Goal: Information Seeking & Learning: Learn about a topic

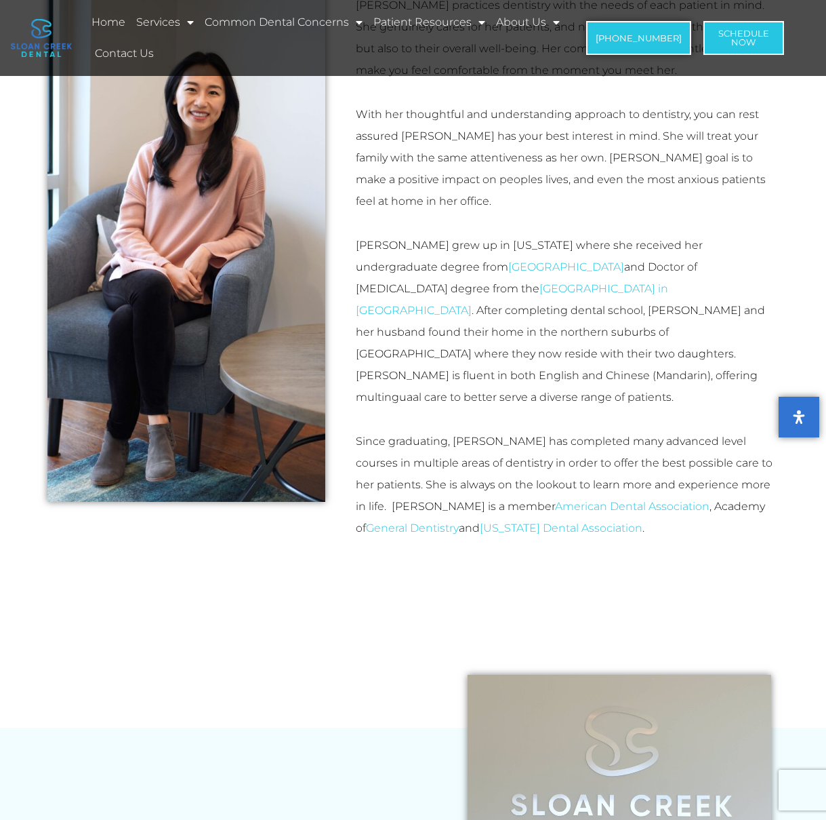
scroll to position [306, 0]
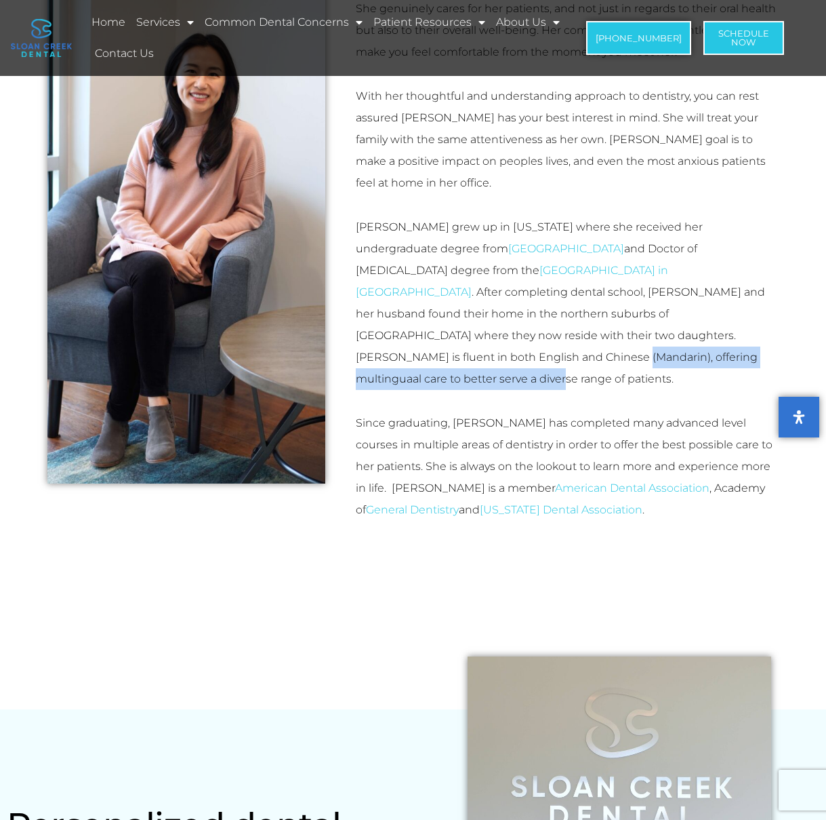
drag, startPoint x: 466, startPoint y: 317, endPoint x: 477, endPoint y: 331, distance: 17.4
click at [477, 331] on p "Dr. Feng grew up in California where she received her undergraduate degree from…" at bounding box center [568, 303] width 424 height 174
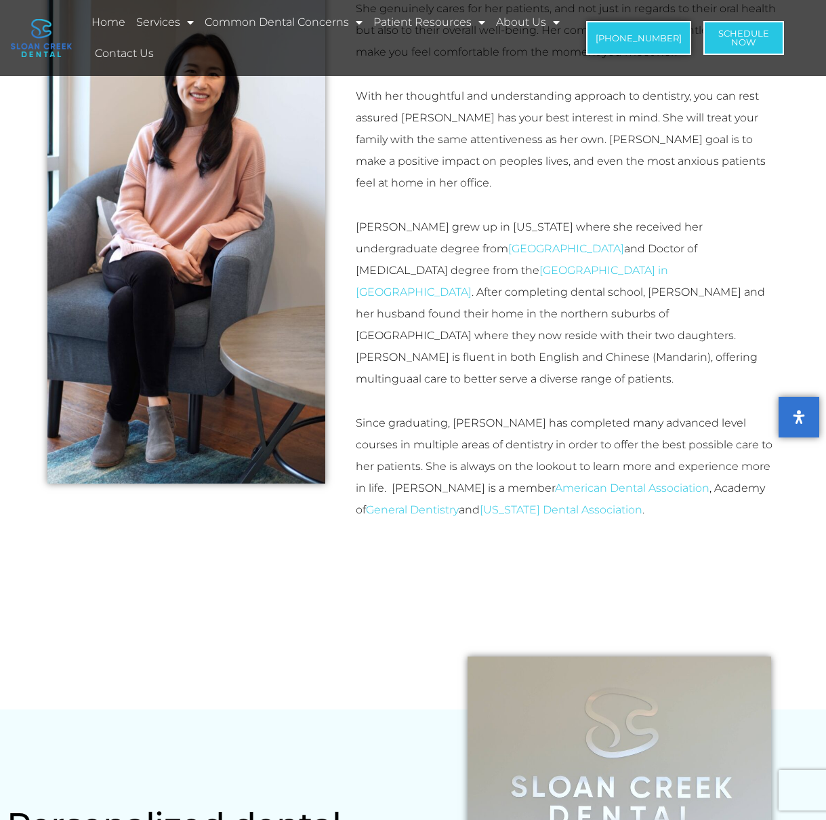
click at [409, 412] on p "Since graduating, Dr. Feng has completed many advanced level courses in multipl…" at bounding box center [568, 466] width 424 height 108
drag, startPoint x: 455, startPoint y: 376, endPoint x: 707, endPoint y: 422, distance: 256.3
click at [713, 466] on p "Since graduating, Dr. Feng has completed many advanced level courses in multipl…" at bounding box center [568, 466] width 424 height 108
click at [706, 340] on p "Dr. Feng grew up in California where she received her undergraduate degree from…" at bounding box center [568, 303] width 424 height 174
drag, startPoint x: 454, startPoint y: 378, endPoint x: 746, endPoint y: 465, distance: 305.0
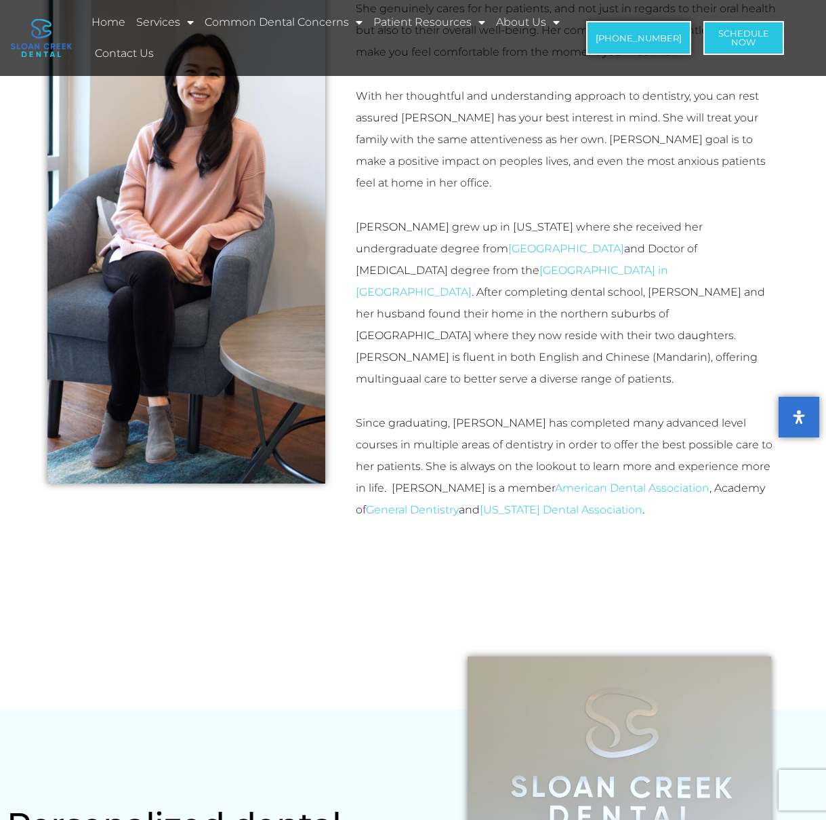
click at [747, 467] on p "Since graduating, Dr. Feng has completed many advanced level courses in multipl…" at bounding box center [568, 466] width 424 height 108
click at [723, 412] on p "Since graduating, Dr. Feng has completed many advanced level courses in multipl…" at bounding box center [568, 466] width 424 height 108
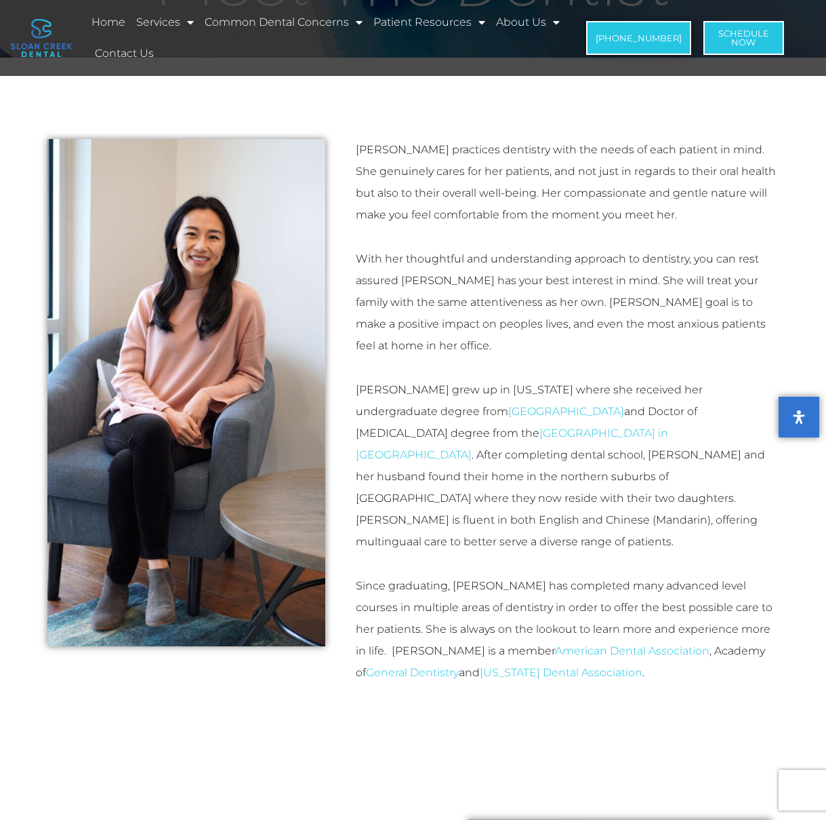
scroll to position [0, 0]
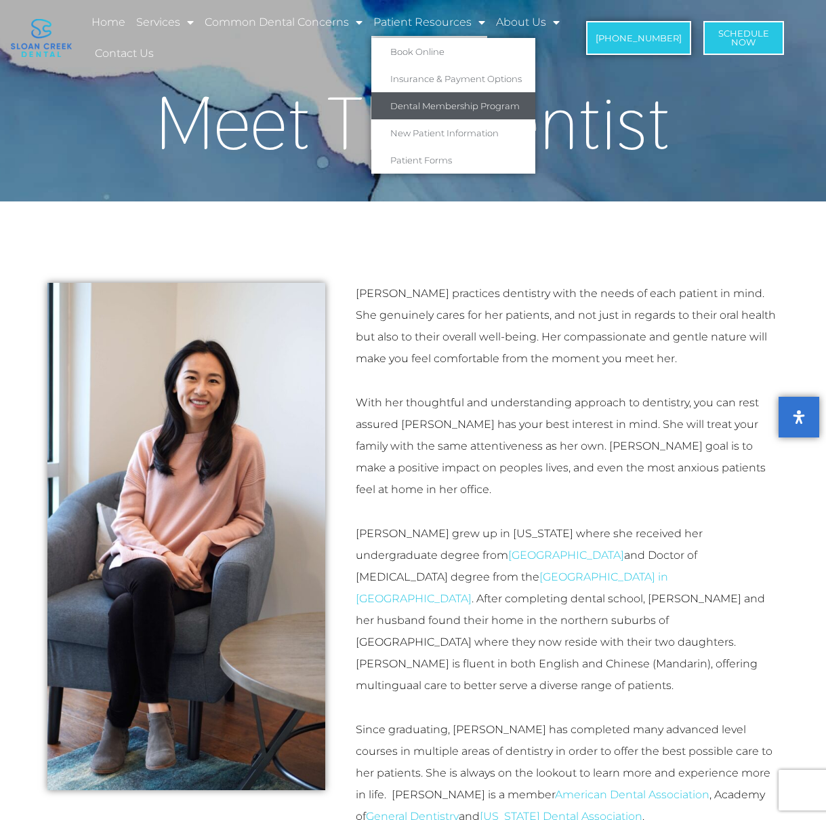
click at [445, 110] on link "Dental Membership Program" at bounding box center [454, 105] width 164 height 27
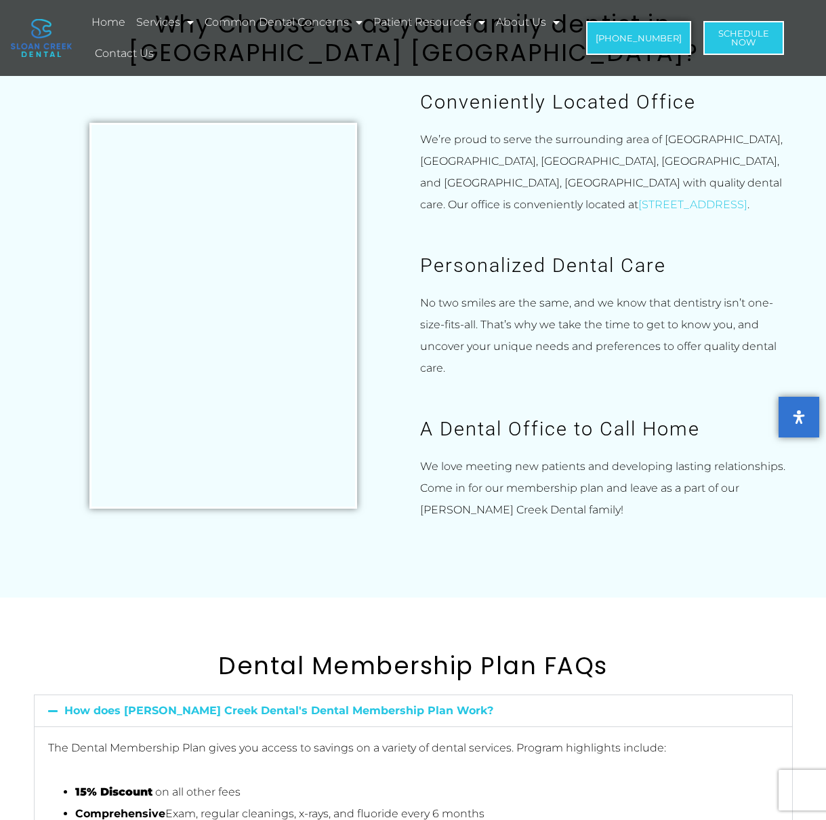
scroll to position [2402, 0]
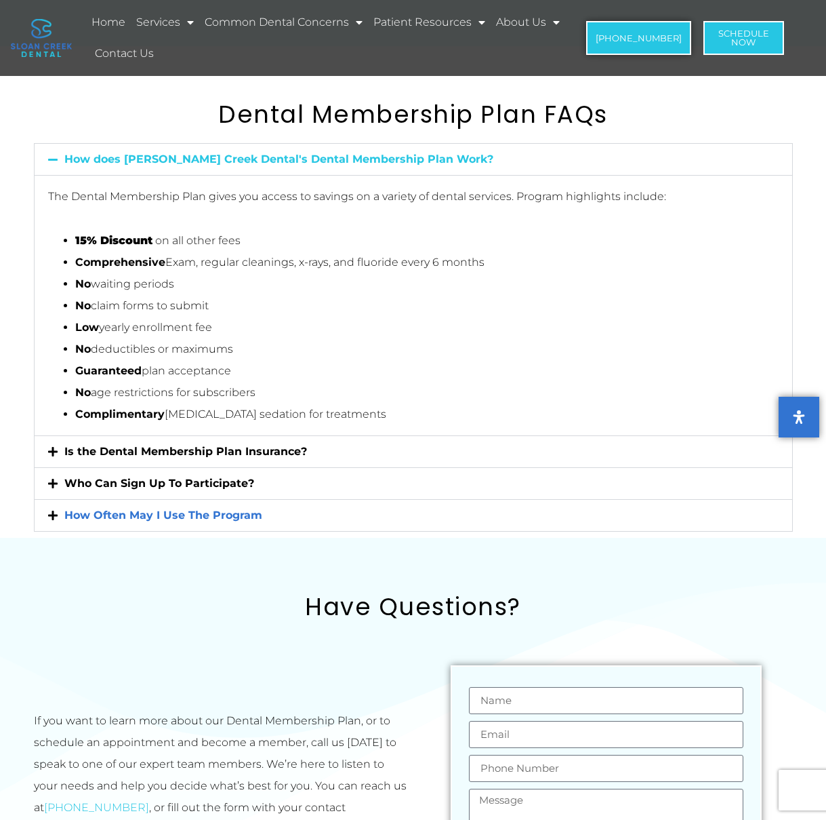
click at [122, 509] on link "How Often May I Use The Program" at bounding box center [163, 515] width 198 height 13
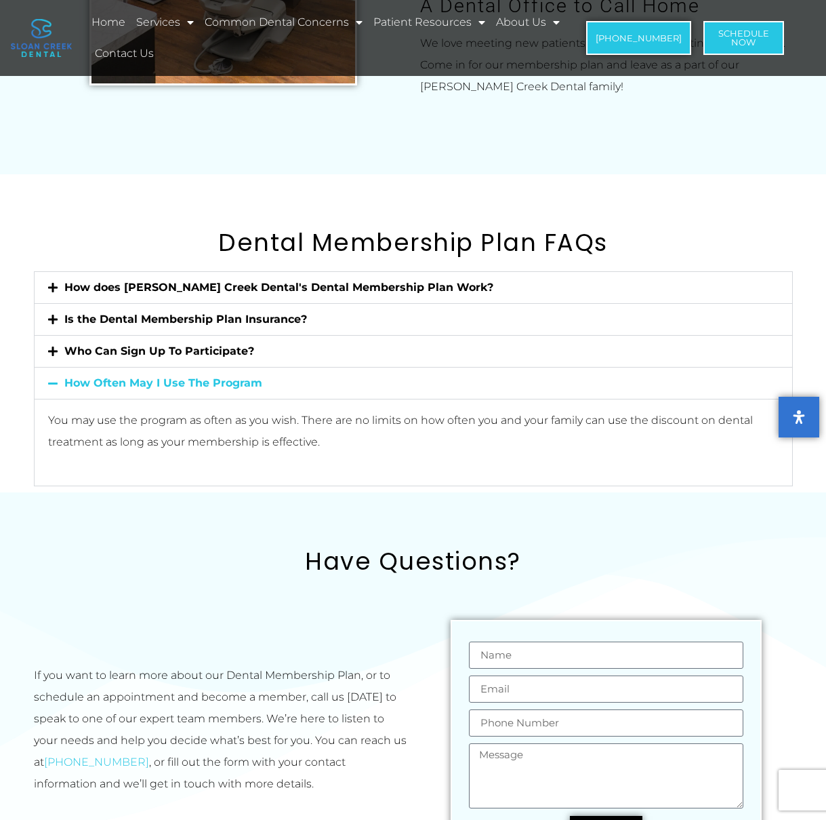
scroll to position [2271, 0]
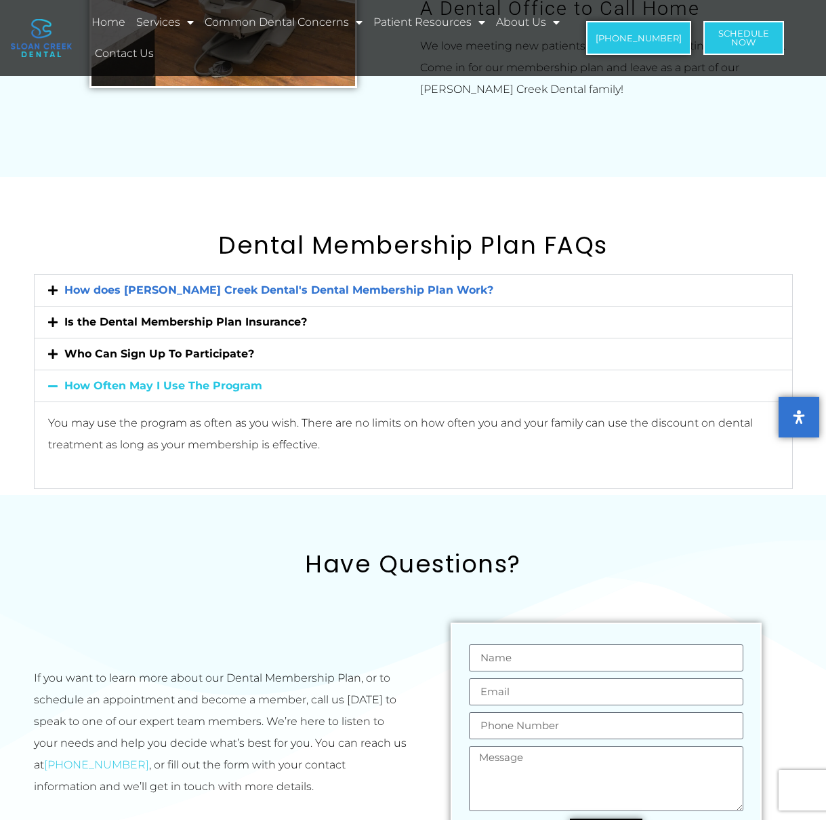
click at [201, 283] on link "How does Sloan Creek Dental's Dental Membership Plan Work?" at bounding box center [278, 289] width 429 height 13
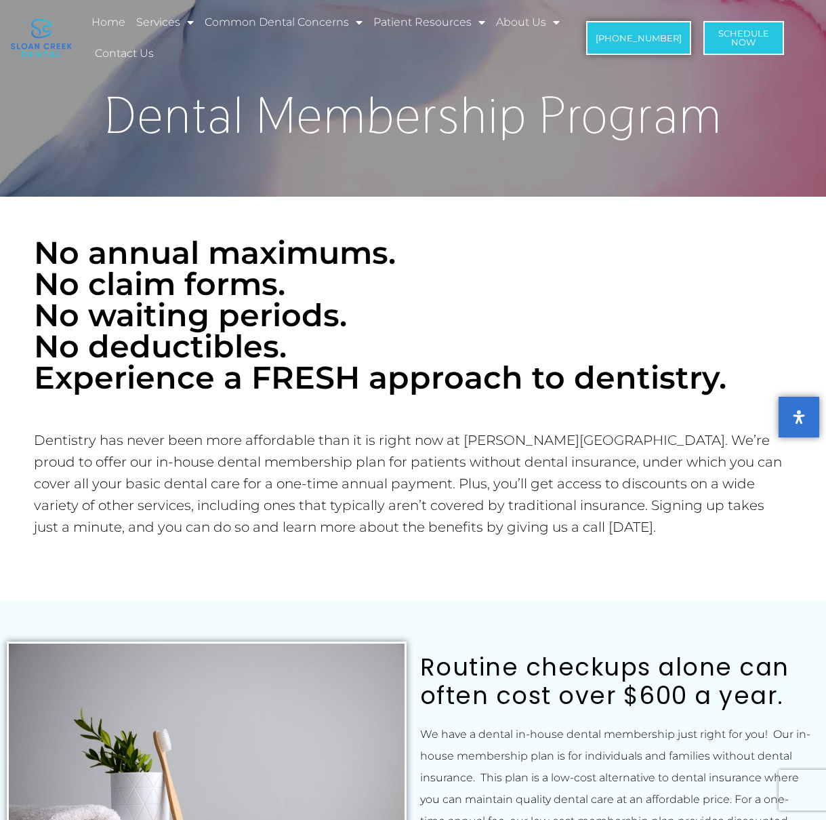
scroll to position [0, 0]
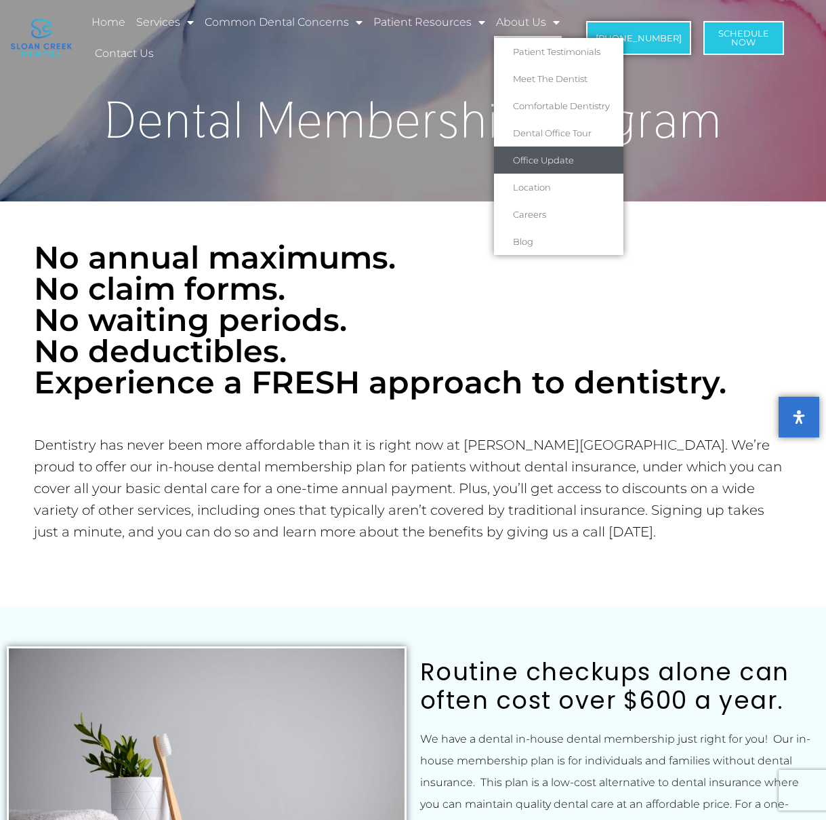
click at [551, 162] on link "Office Update" at bounding box center [558, 159] width 129 height 27
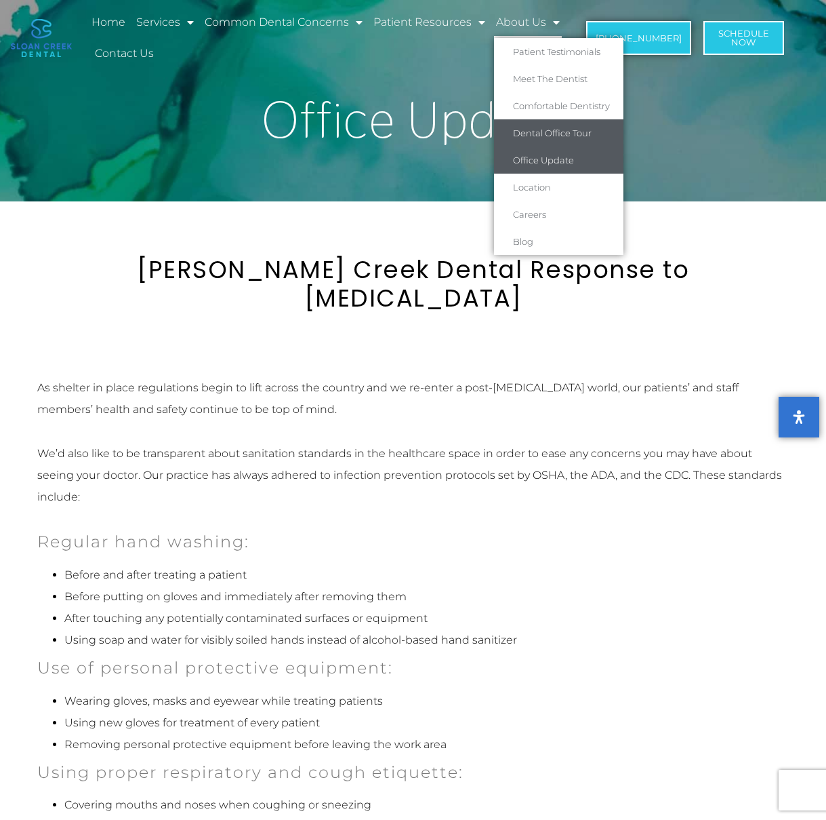
click at [518, 131] on link "Dental Office Tour" at bounding box center [558, 132] width 129 height 27
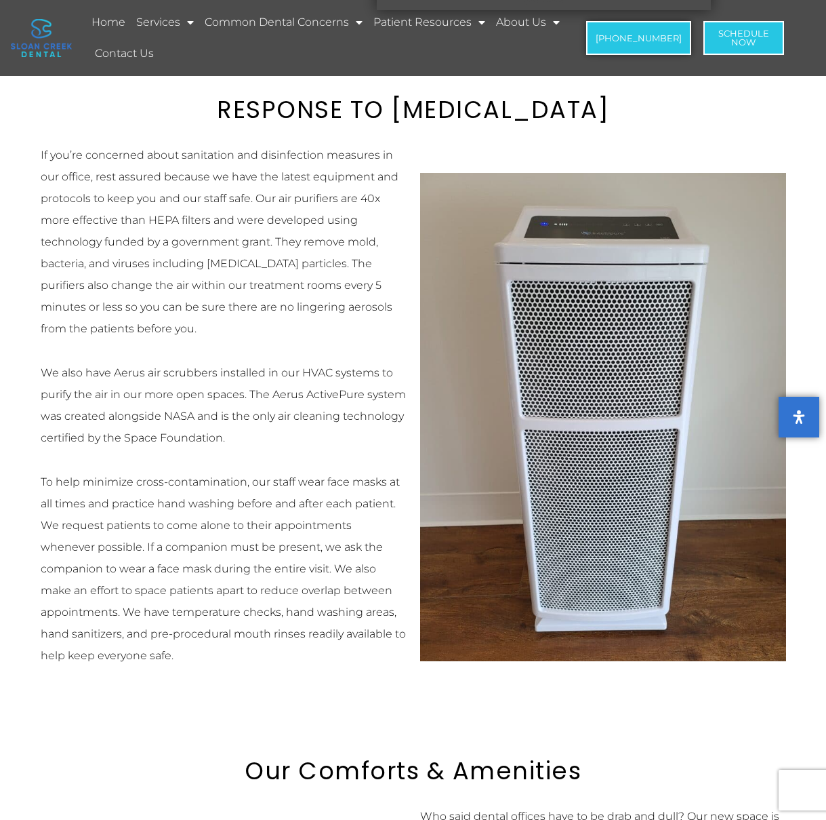
scroll to position [1978, 0]
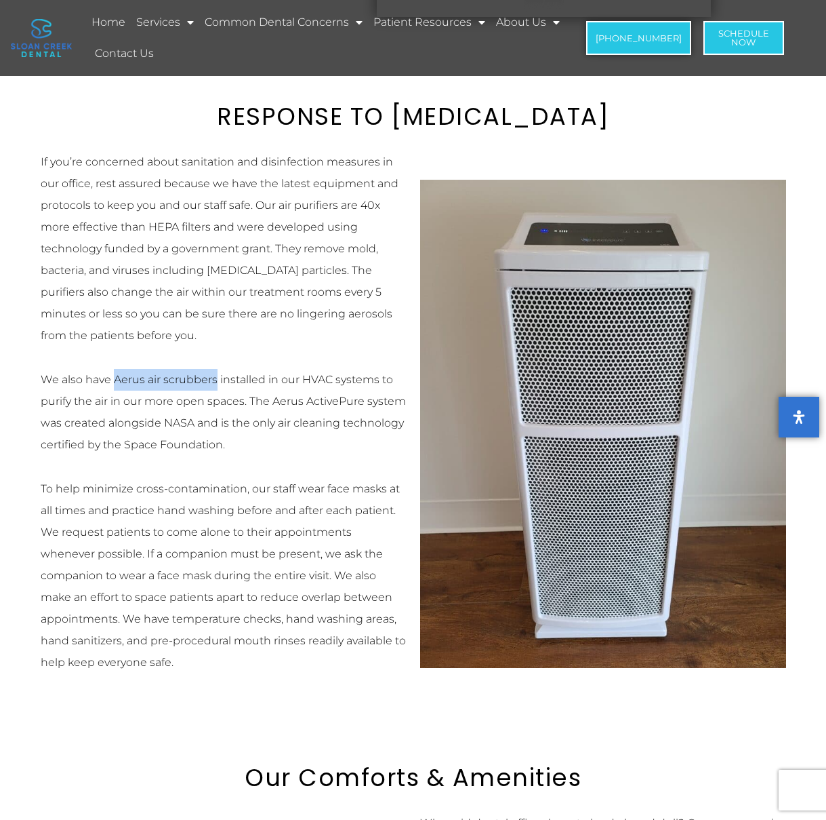
drag, startPoint x: 115, startPoint y: 380, endPoint x: 214, endPoint y: 386, distance: 99.1
click at [214, 386] on p "We also have Aerus air scrubbers installed in our HVAC systems to purify the ai…" at bounding box center [224, 412] width 366 height 87
copy p "Aerus air scrubbers"
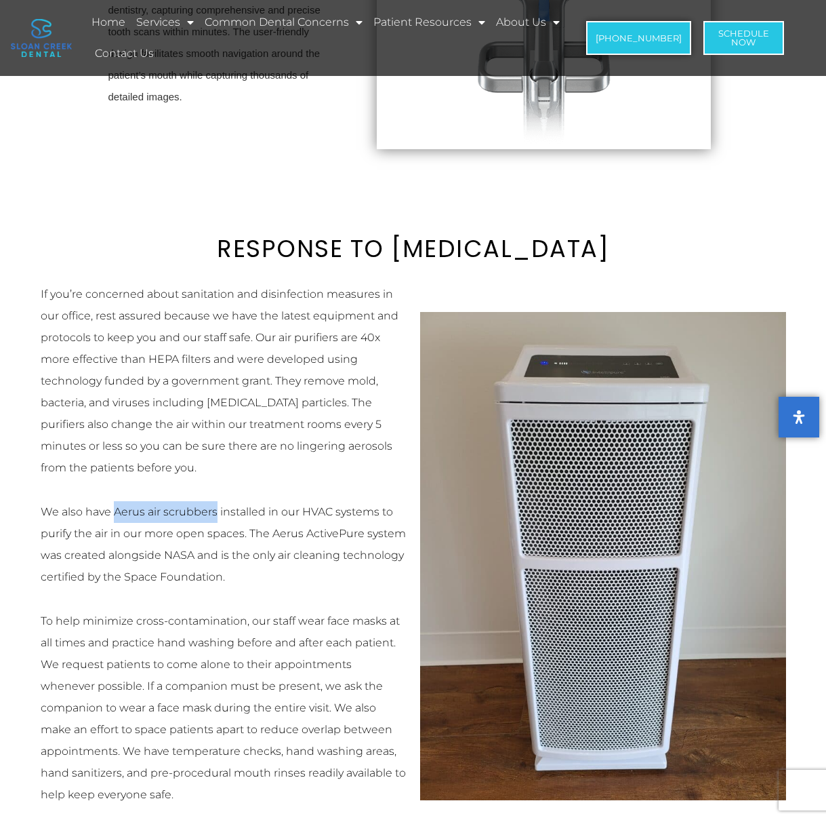
scroll to position [2058, 0]
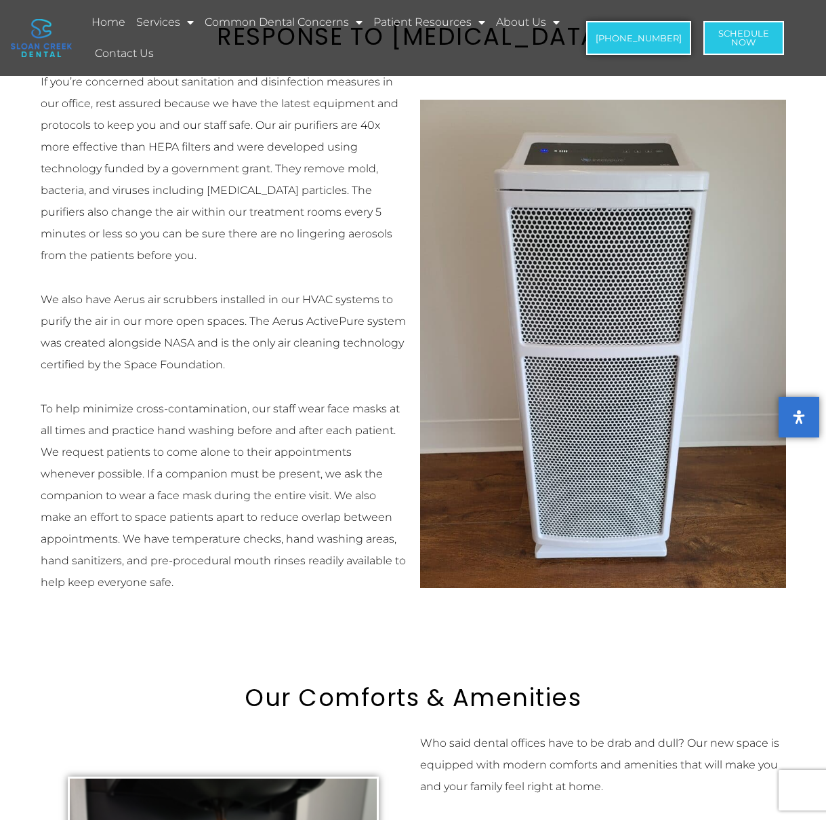
click at [360, 312] on p "We also have Aerus air scrubbers installed in our HVAC systems to purify the ai…" at bounding box center [224, 332] width 366 height 87
click at [360, 302] on p "We also have Aerus air scrubbers installed in our HVAC systems to purify the ai…" at bounding box center [224, 332] width 366 height 87
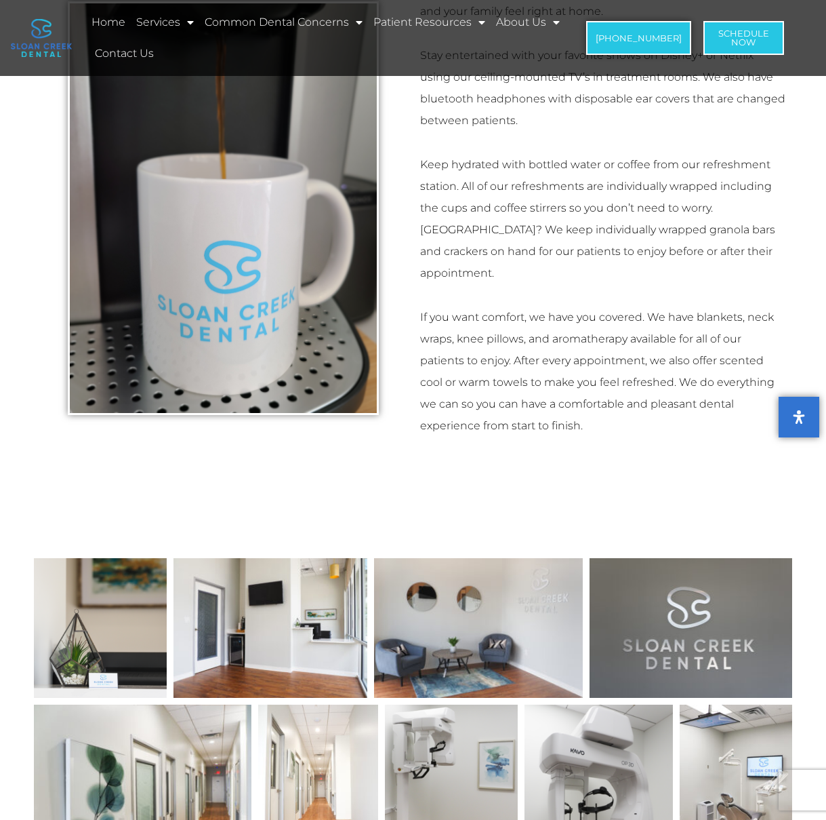
scroll to position [3389, 0]
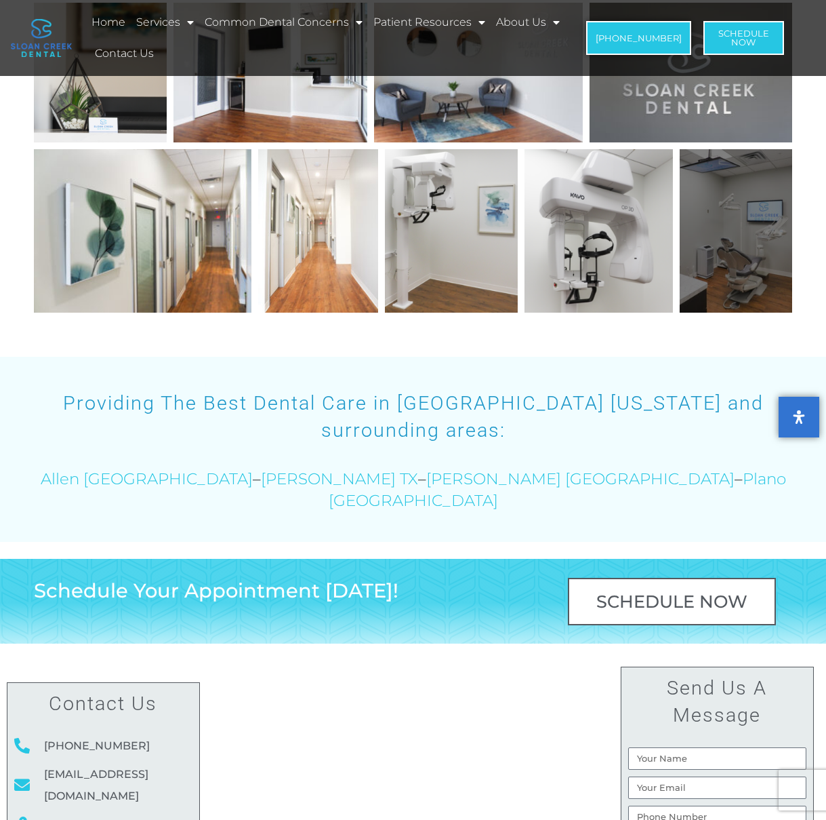
click at [709, 233] on div at bounding box center [736, 230] width 113 height 163
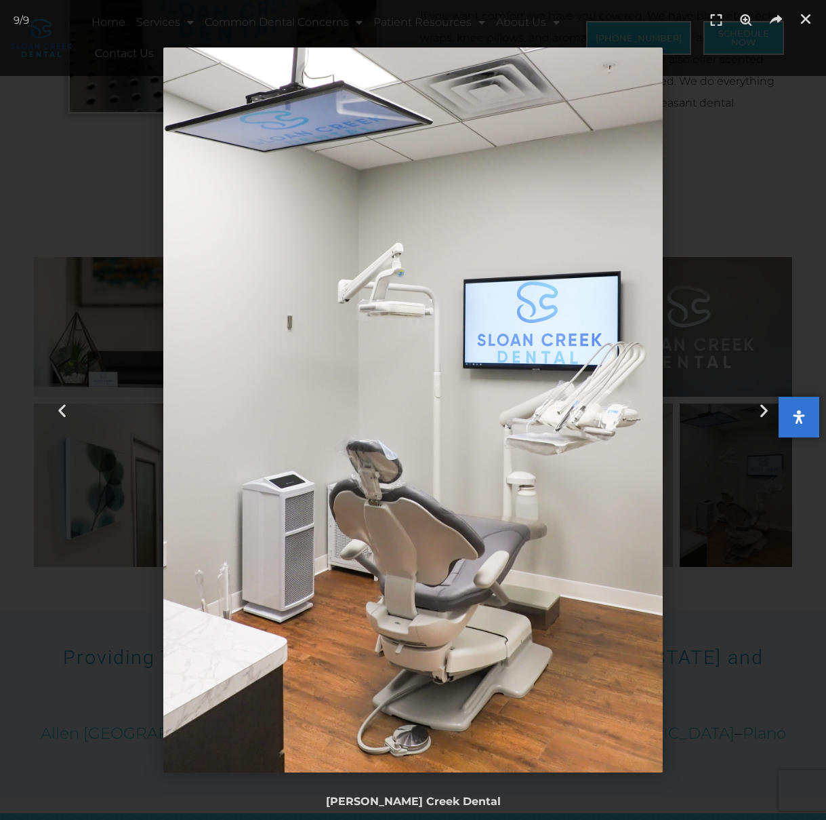
scroll to position [2949, 0]
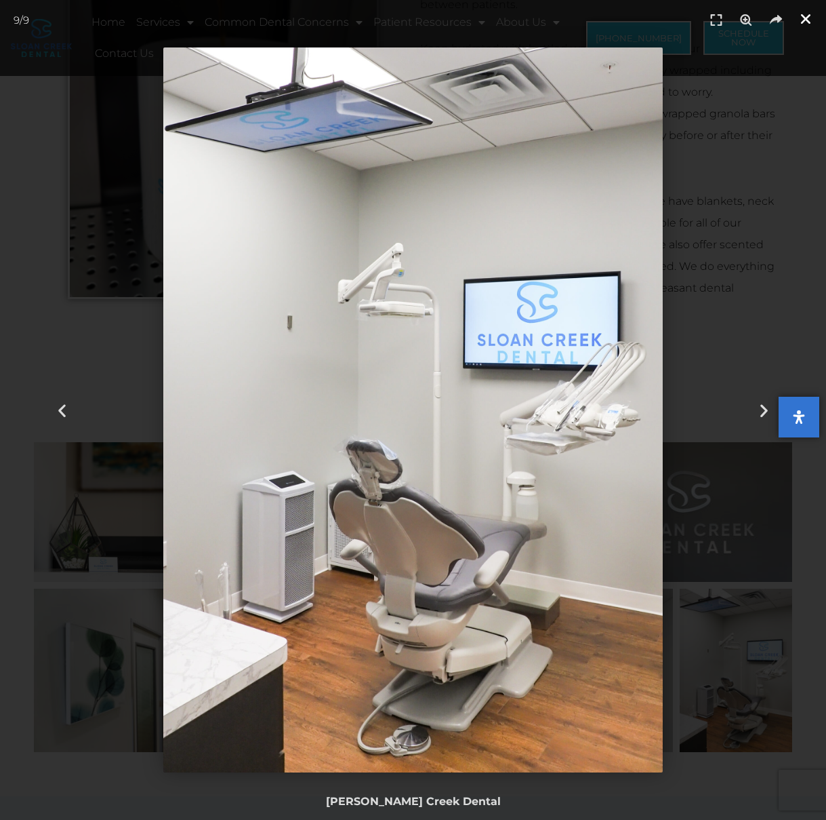
click at [809, 20] on icon "Close (Esc)" at bounding box center [806, 19] width 14 height 14
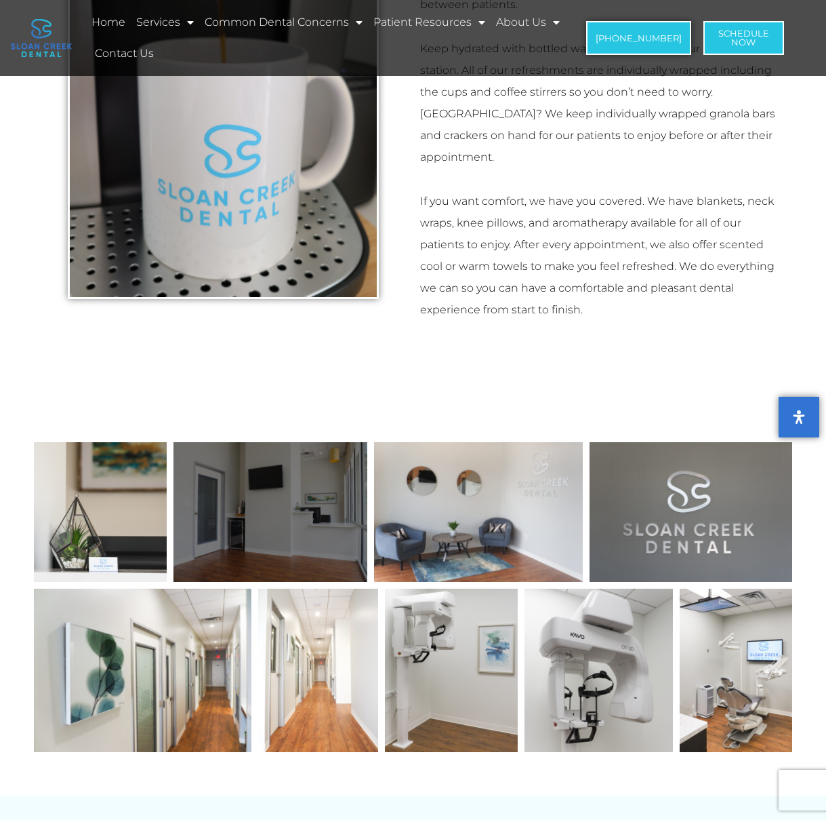
click at [227, 498] on div at bounding box center [271, 512] width 194 height 140
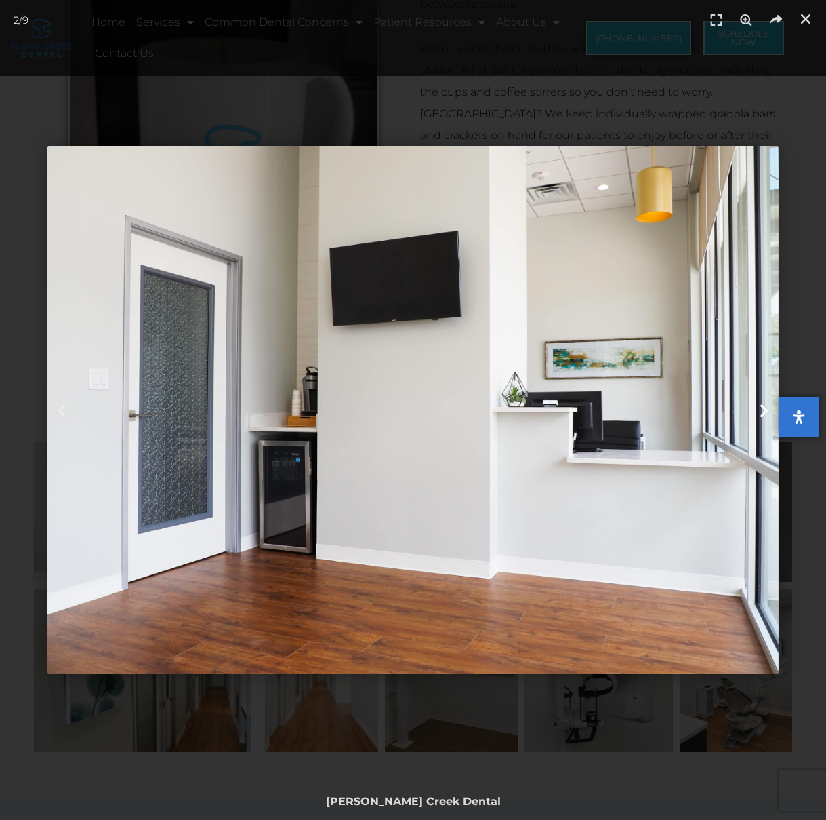
click at [759, 410] on icon "Next slide" at bounding box center [764, 409] width 17 height 17
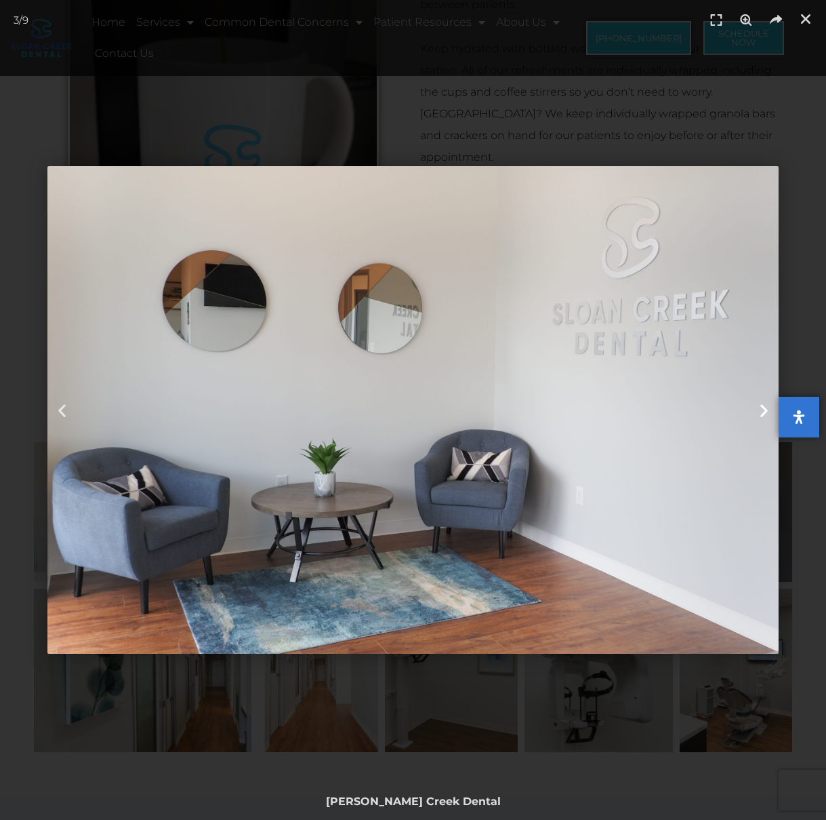
click at [759, 410] on icon "Next slide" at bounding box center [764, 409] width 17 height 17
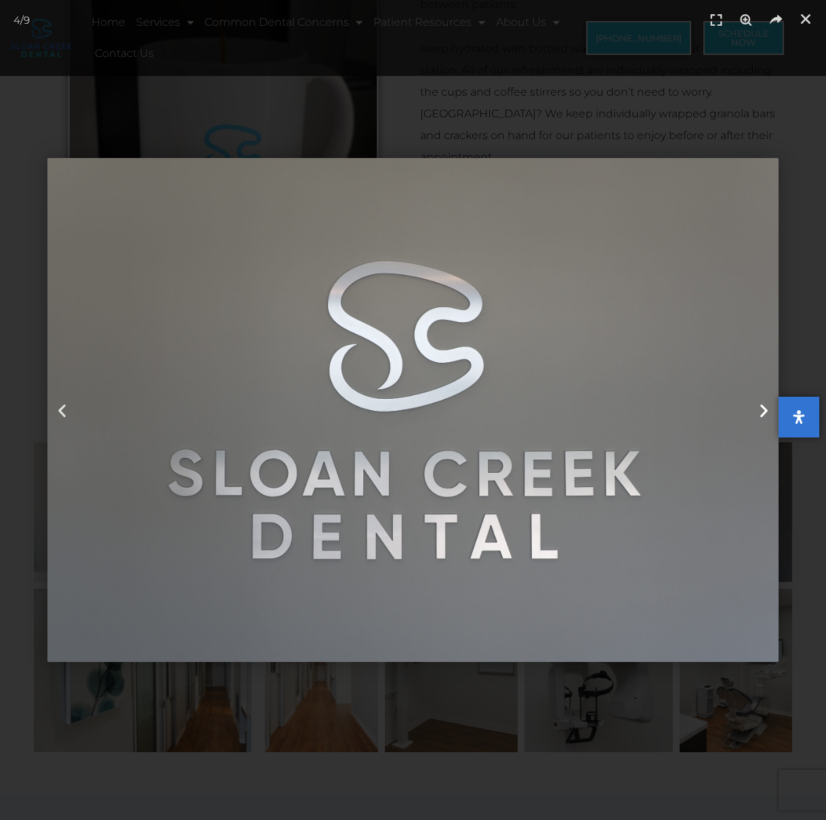
click at [759, 410] on icon "Next slide" at bounding box center [764, 409] width 17 height 17
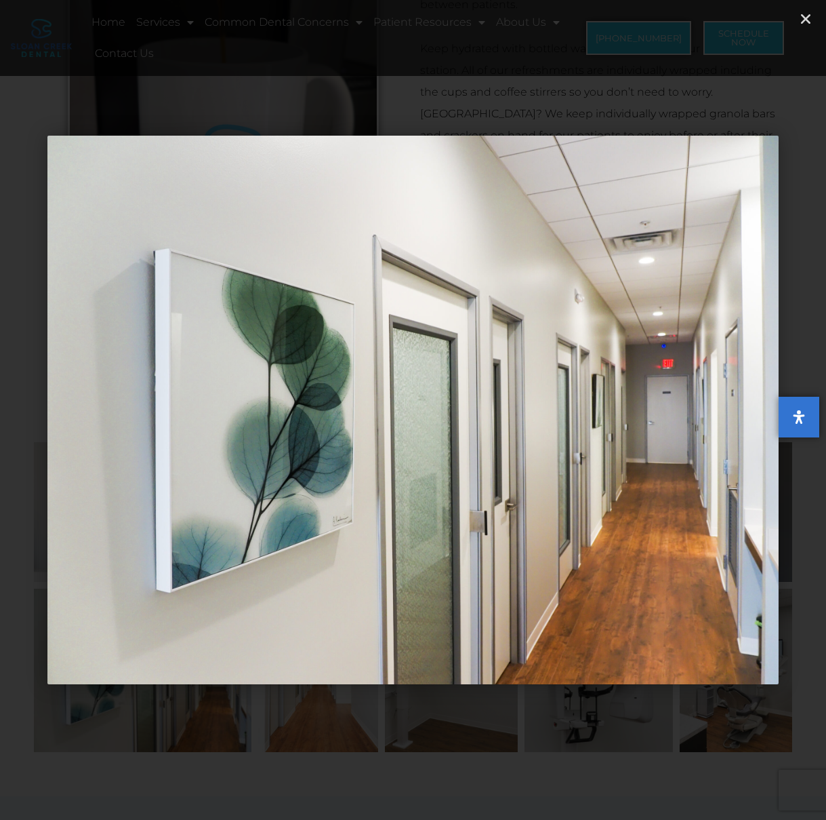
click at [759, 410] on icon "Next slide" at bounding box center [764, 409] width 17 height 17
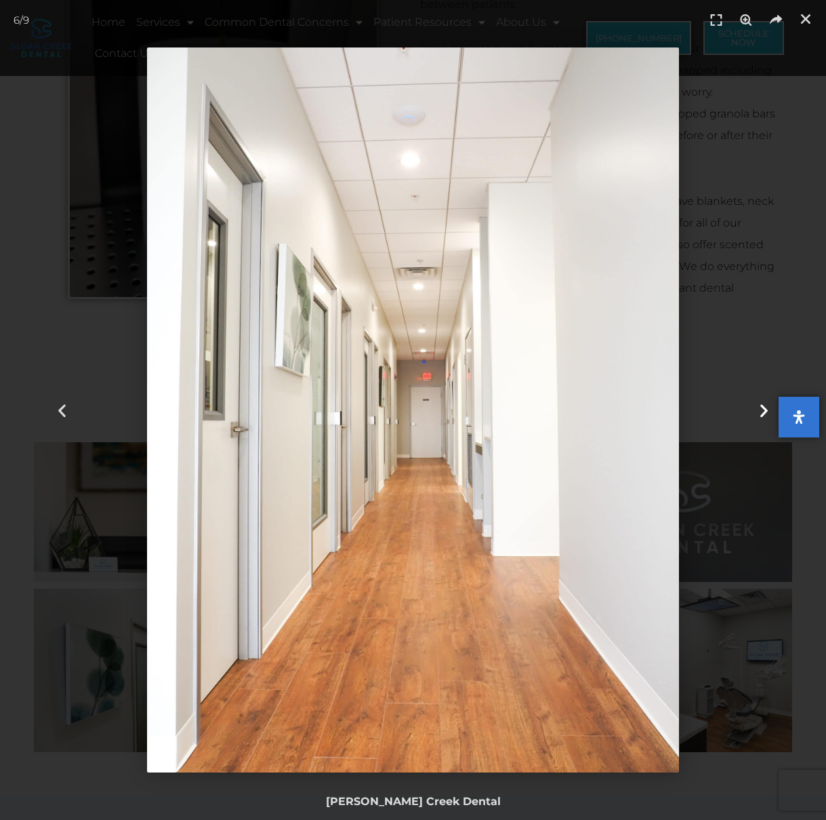
click at [759, 410] on icon "Next slide" at bounding box center [764, 409] width 17 height 17
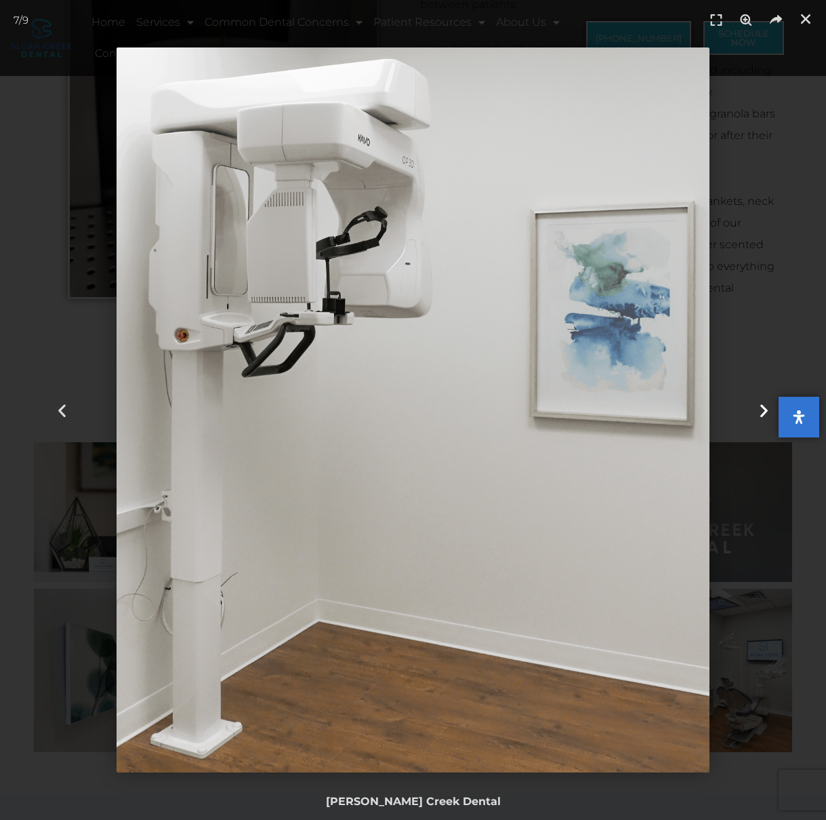
click at [759, 410] on icon "Next slide" at bounding box center [764, 409] width 17 height 17
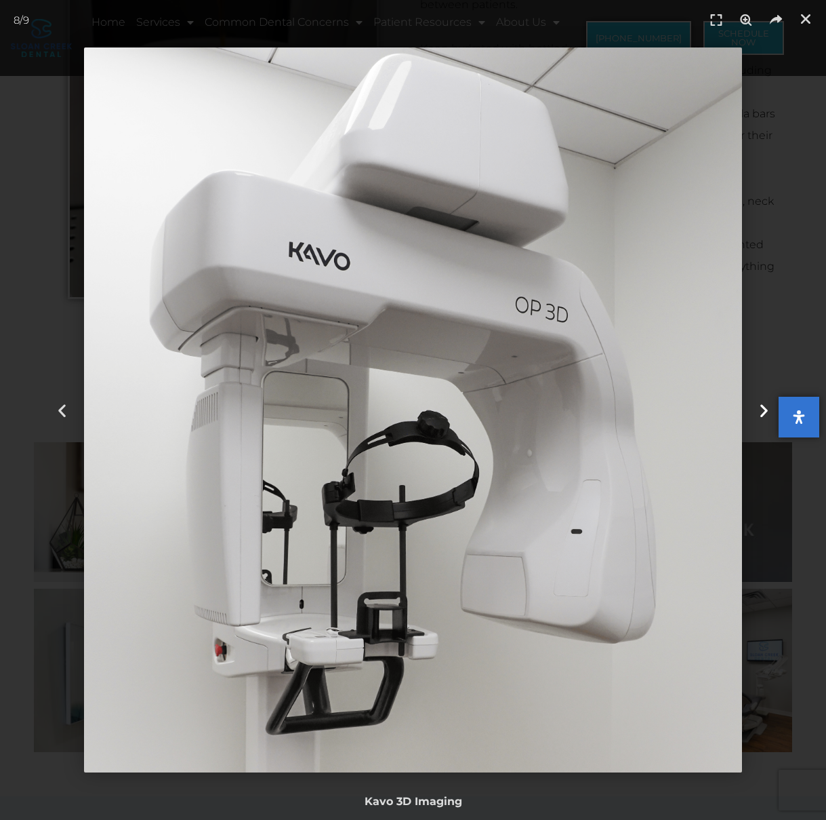
click at [759, 410] on icon "Next slide" at bounding box center [764, 409] width 17 height 17
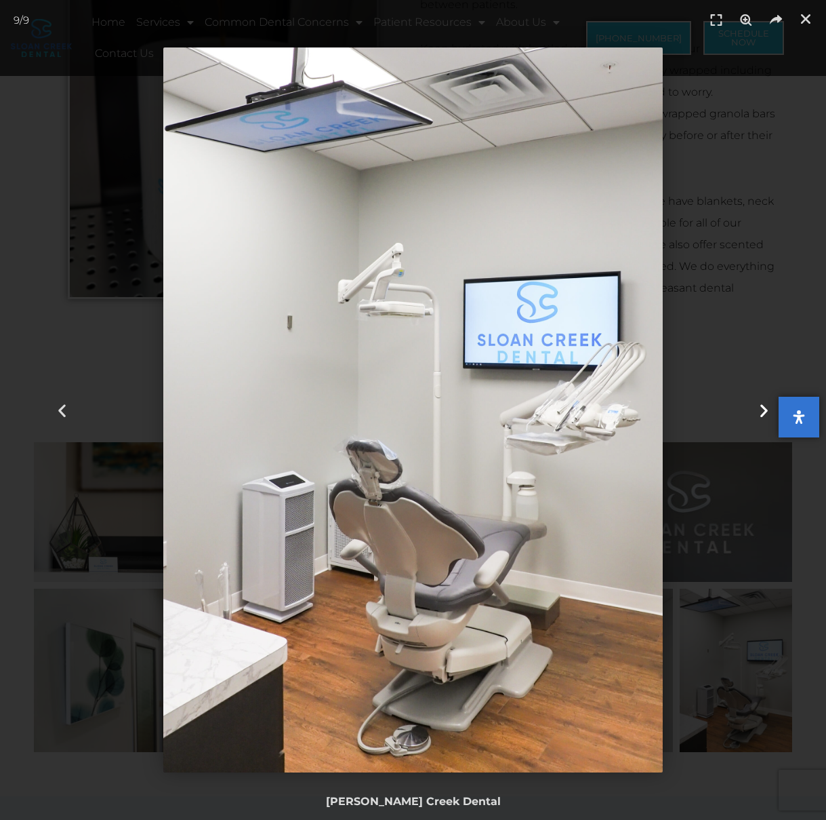
click at [759, 410] on icon "Next slide" at bounding box center [764, 409] width 17 height 17
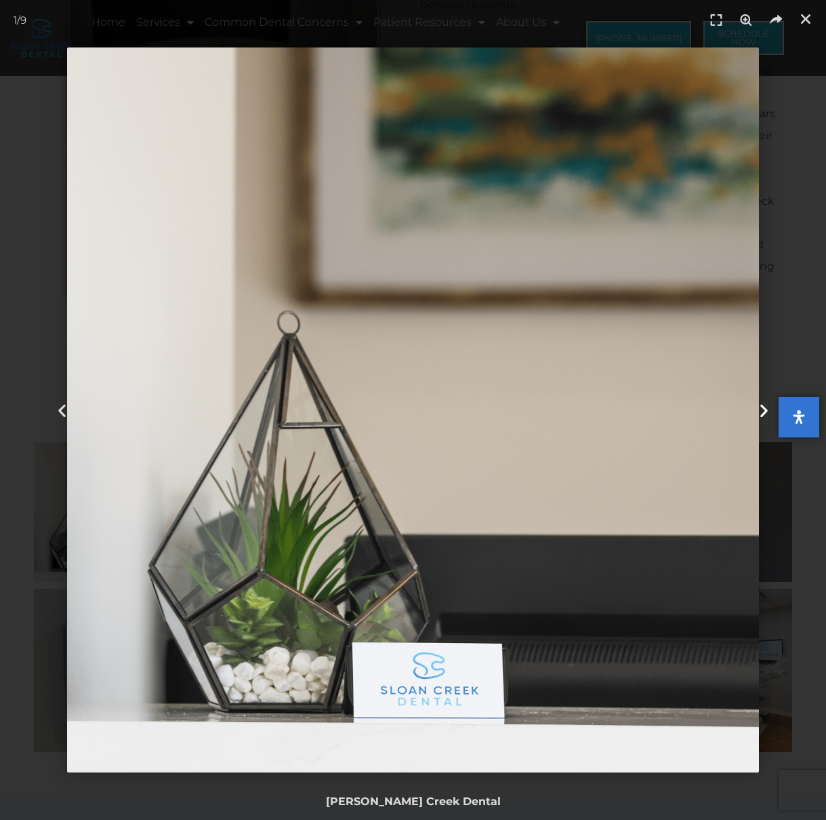
click at [759, 410] on icon "Next slide" at bounding box center [764, 409] width 17 height 17
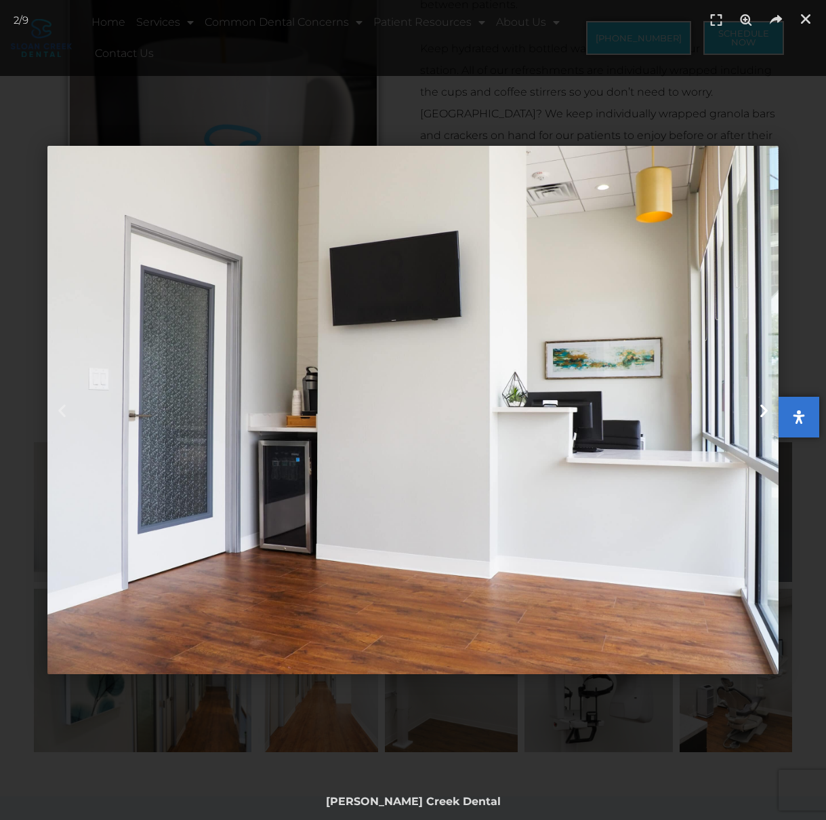
click at [759, 410] on icon "Next slide" at bounding box center [764, 409] width 17 height 17
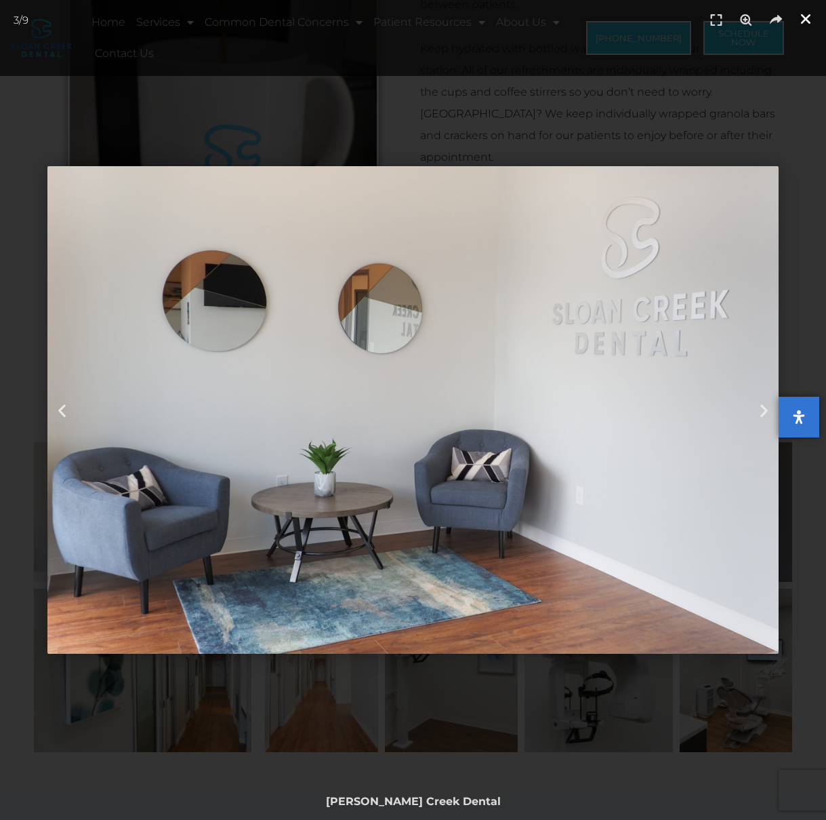
click at [808, 18] on icon "Close (Esc)" at bounding box center [806, 19] width 14 height 14
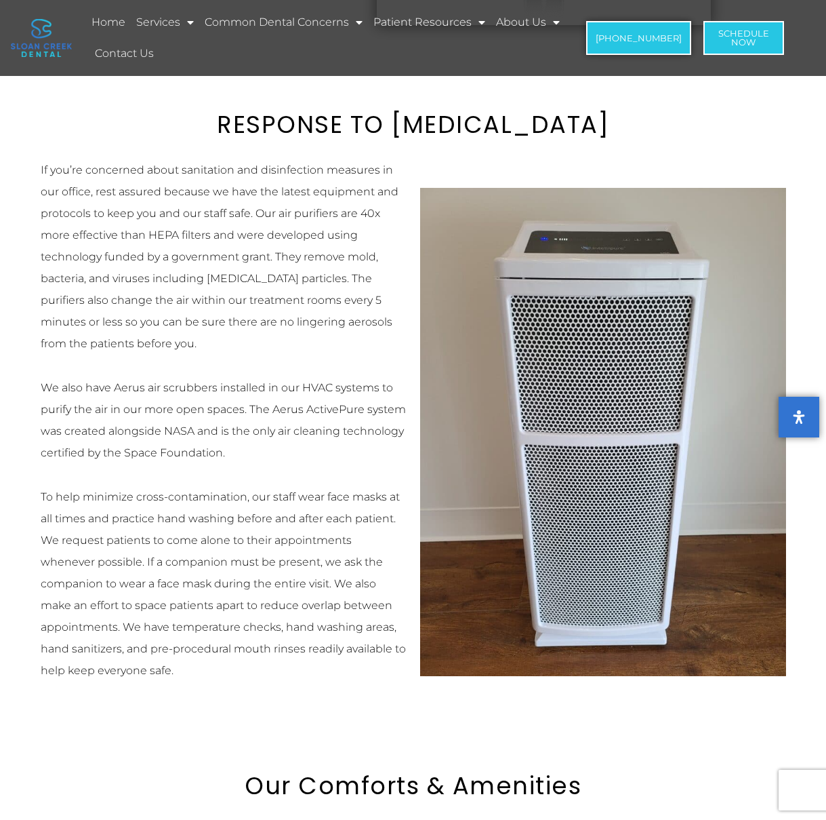
scroll to position [1972, 0]
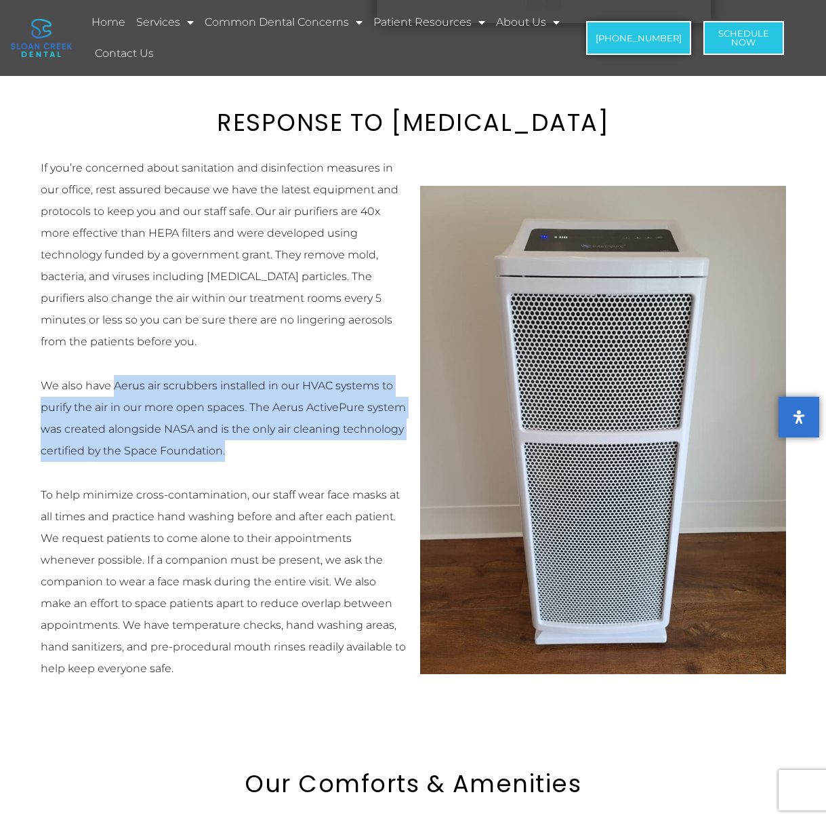
drag, startPoint x: 112, startPoint y: 384, endPoint x: 397, endPoint y: 444, distance: 290.9
click at [397, 444] on p "We also have Aerus air scrubbers installed in our HVAC systems to purify the ai…" at bounding box center [224, 418] width 366 height 87
click at [234, 452] on p "We also have Aerus air scrubbers installed in our HVAC systems to purify the ai…" at bounding box center [224, 418] width 366 height 87
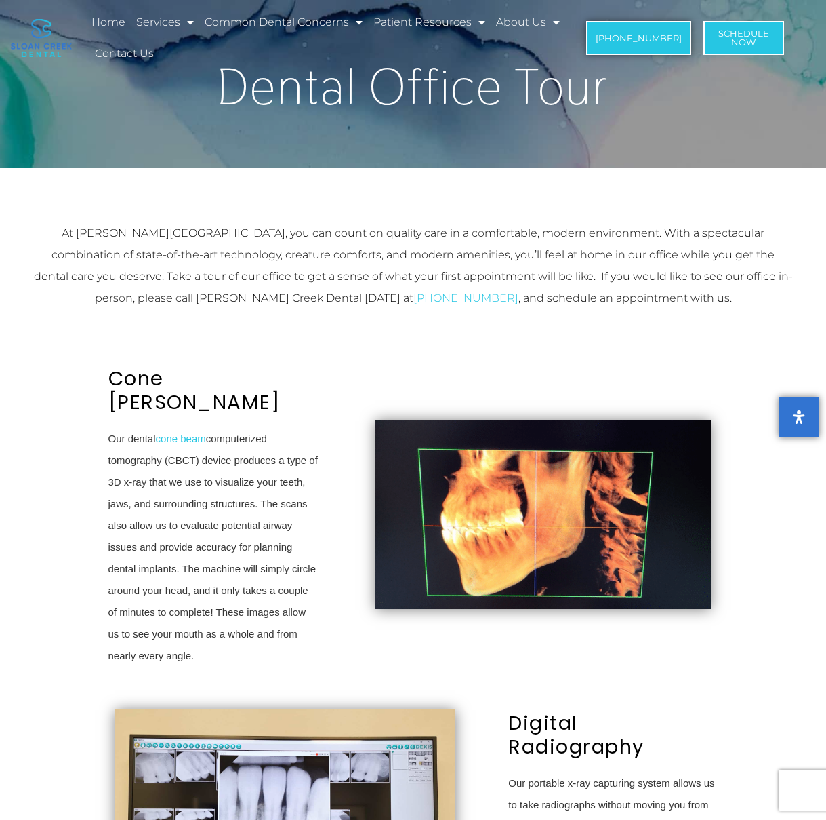
scroll to position [0, 0]
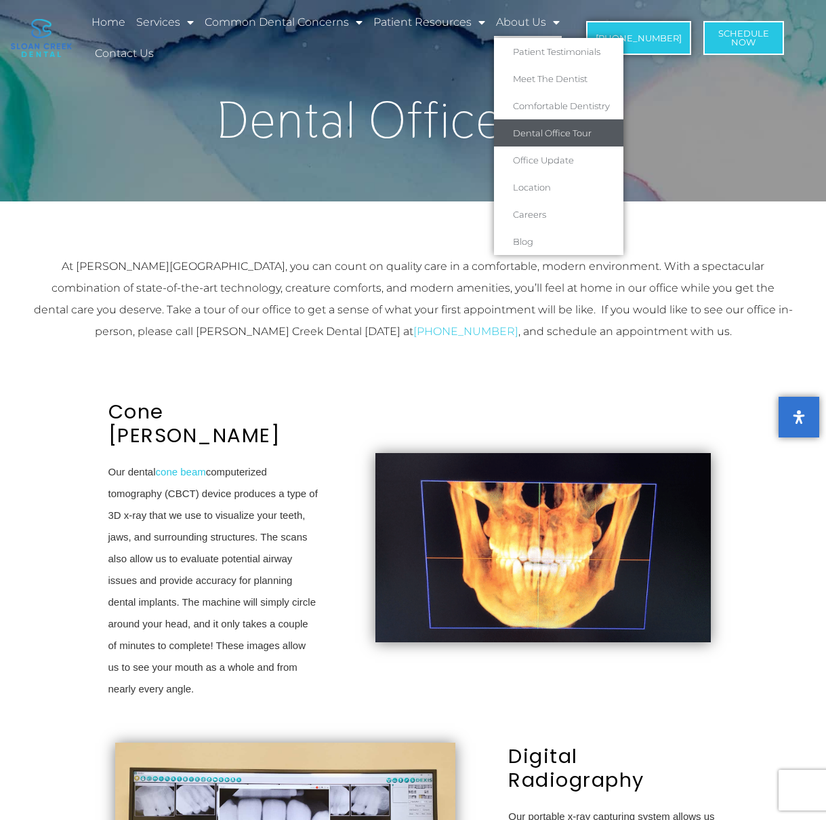
click at [544, 131] on link "Dental Office Tour" at bounding box center [558, 132] width 129 height 27
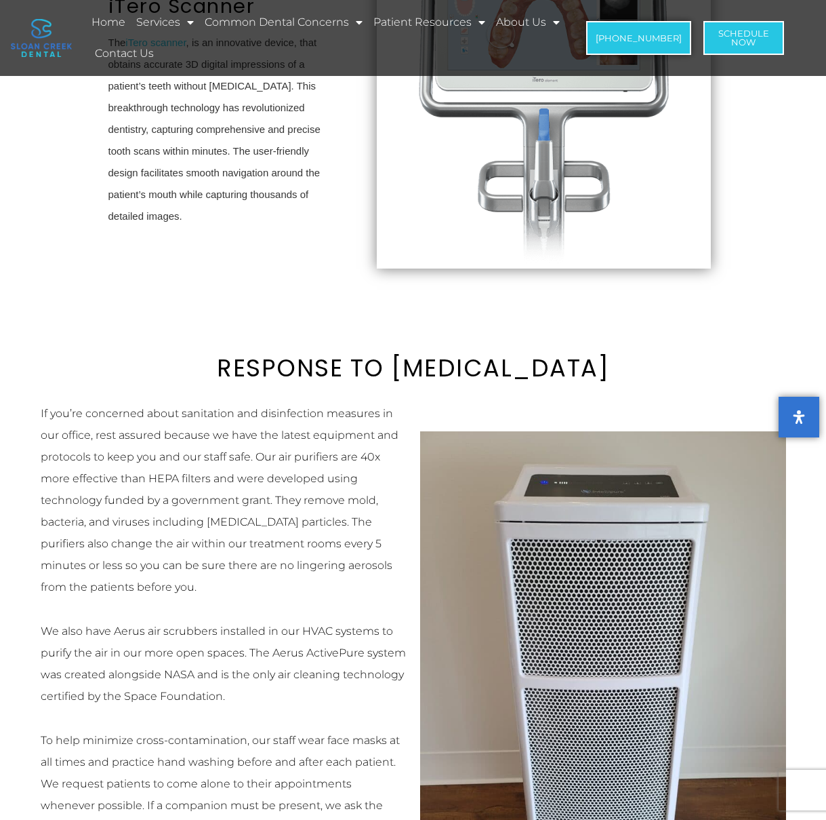
scroll to position [3068, 0]
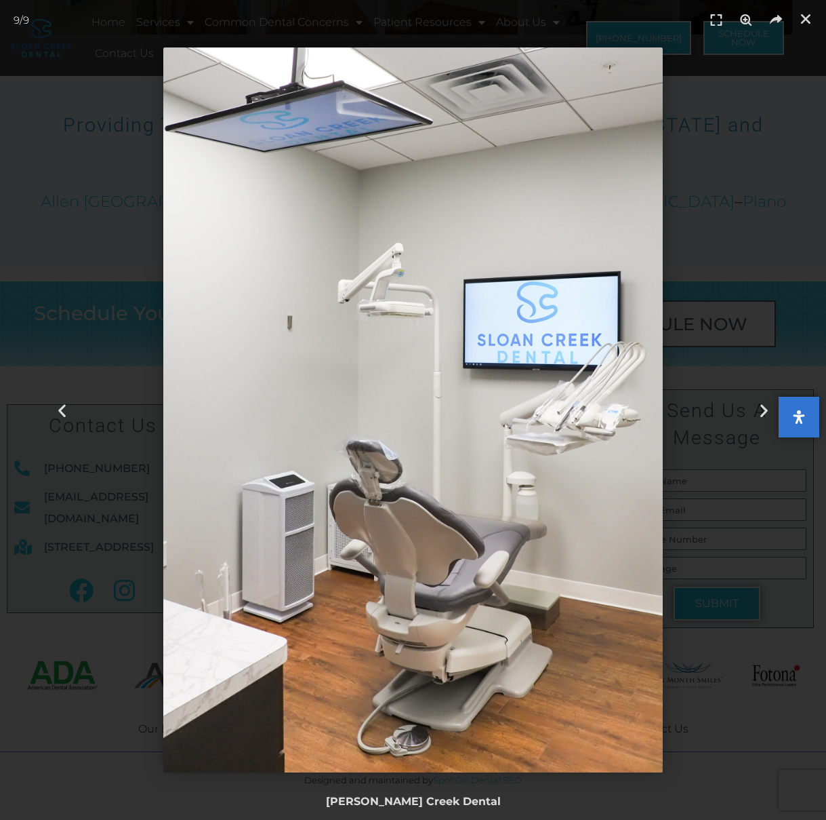
scroll to position [3273, 0]
click at [809, 18] on icon "Close (Esc)" at bounding box center [806, 19] width 14 height 14
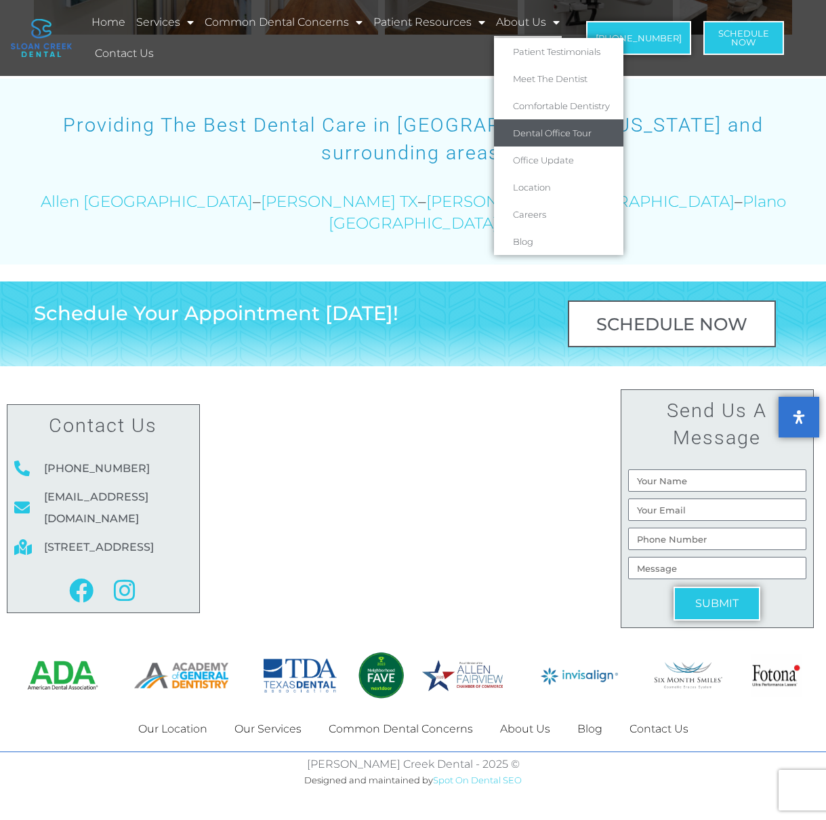
click at [520, 29] on link "About Us" at bounding box center [528, 22] width 68 height 31
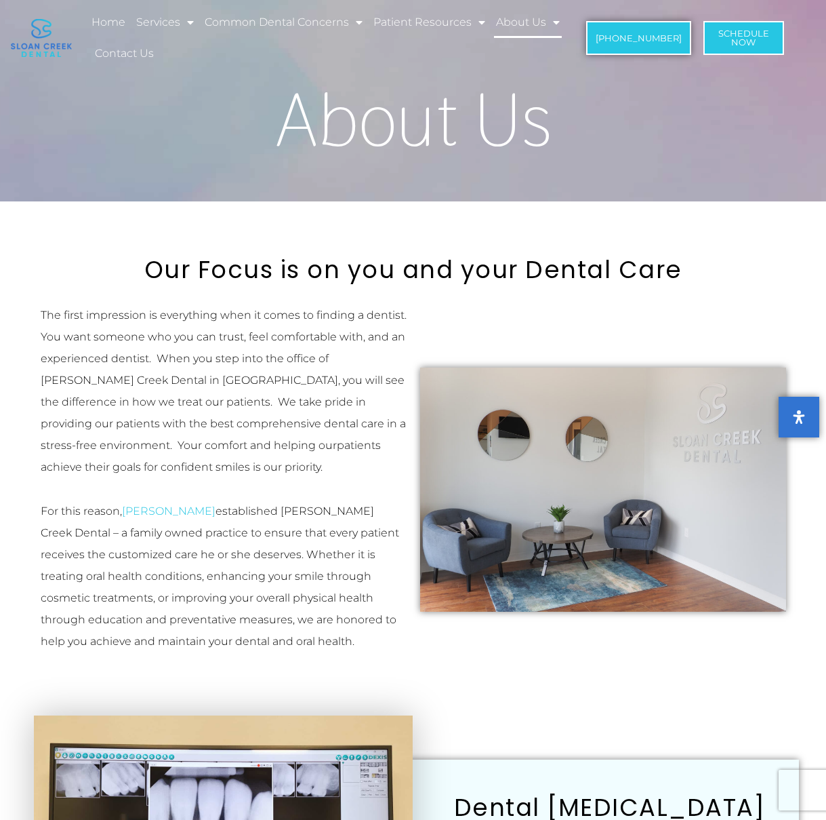
click at [520, 29] on link "About Us" at bounding box center [528, 22] width 68 height 31
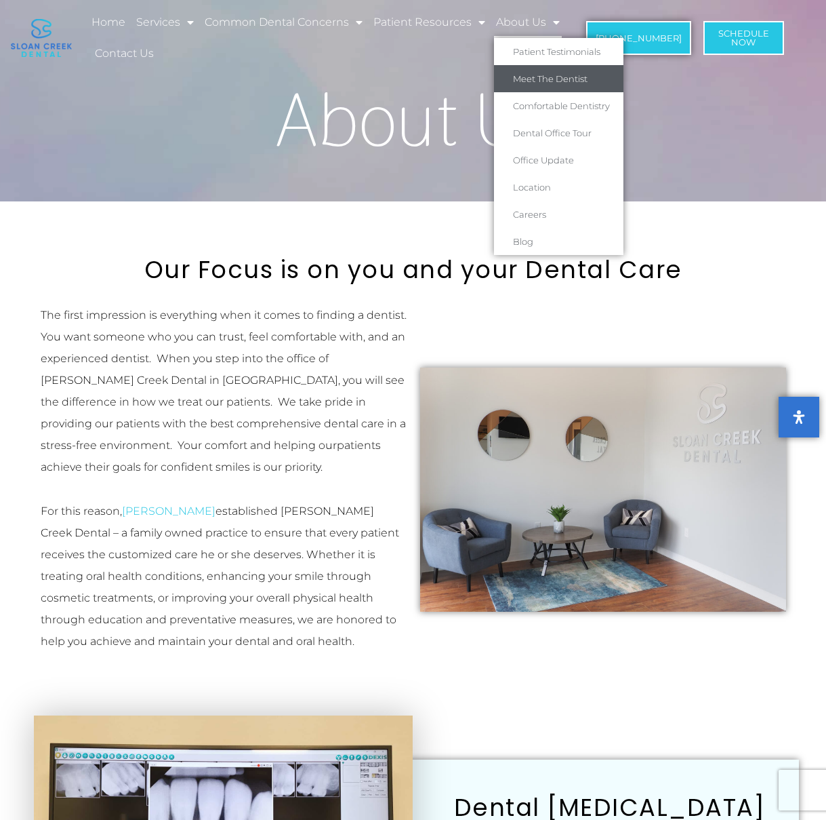
click at [524, 68] on link "Meet The Dentist" at bounding box center [558, 78] width 129 height 27
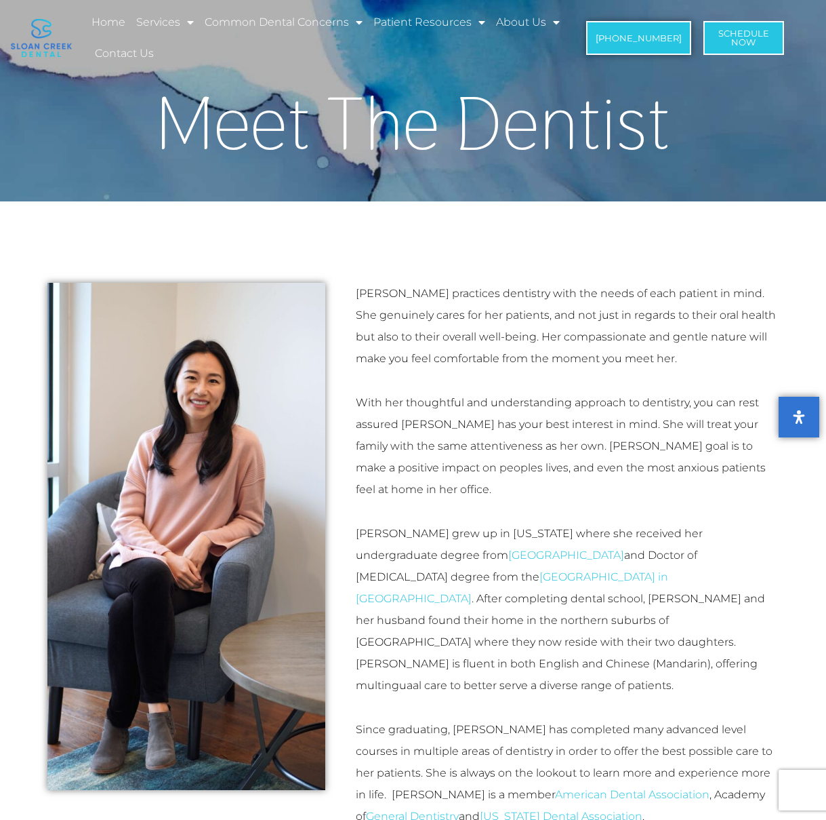
click at [412, 295] on p "Dr. Tina Feng practices dentistry with the needs of each patient in mind. She g…" at bounding box center [568, 326] width 424 height 87
click at [408, 318] on p "Dr. Tina Feng practices dentistry with the needs of each patient in mind. She g…" at bounding box center [568, 326] width 424 height 87
click at [100, 28] on link "Home" at bounding box center [108, 22] width 38 height 31
